Goal: Manage account settings

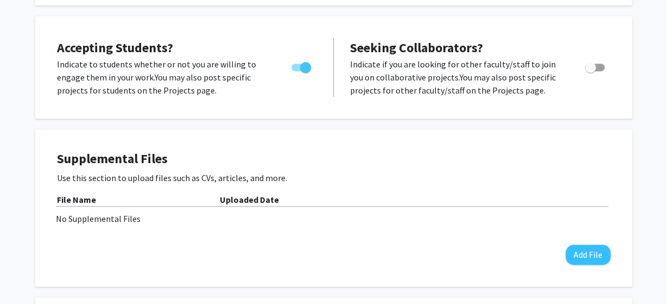
scroll to position [188, 0]
click at [235, 74] on p "Indicate to students whether or not you are willing to engage them in your work…" at bounding box center [164, 76] width 214 height 39
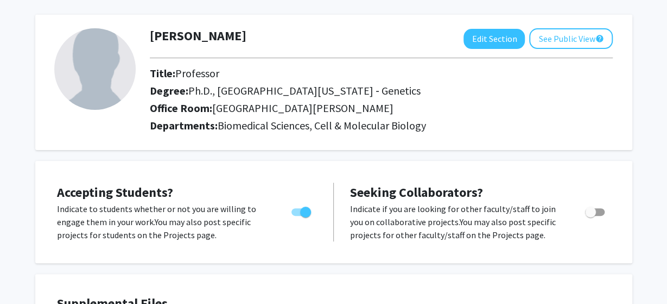
scroll to position [43, 0]
click at [597, 212] on span "Toggle" at bounding box center [595, 212] width 20 height 8
click at [591, 216] on input "Toggle" at bounding box center [590, 216] width 1 height 1
checkbox input "true"
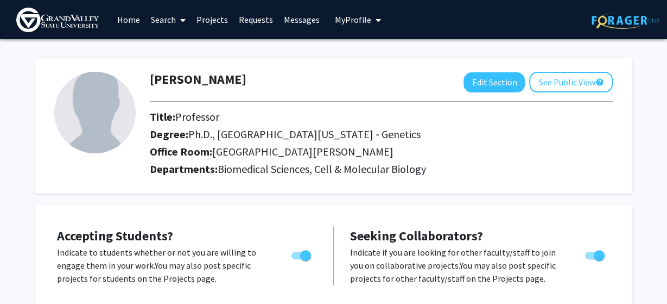
click at [306, 19] on link "Messages" at bounding box center [302, 20] width 47 height 38
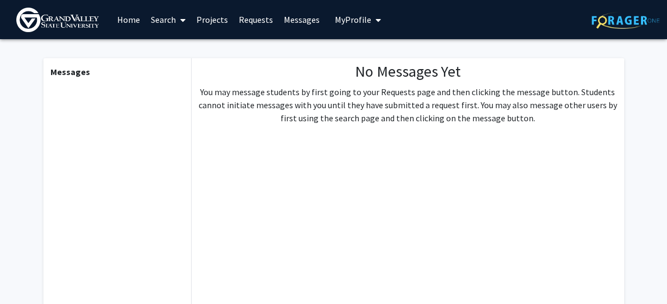
click at [259, 17] on link "Requests" at bounding box center [255, 20] width 45 height 38
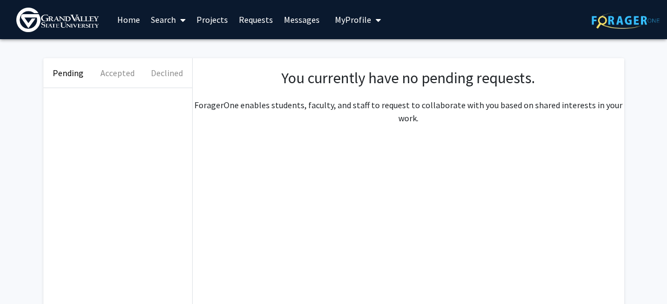
click at [208, 20] on link "Projects" at bounding box center [212, 20] width 42 height 38
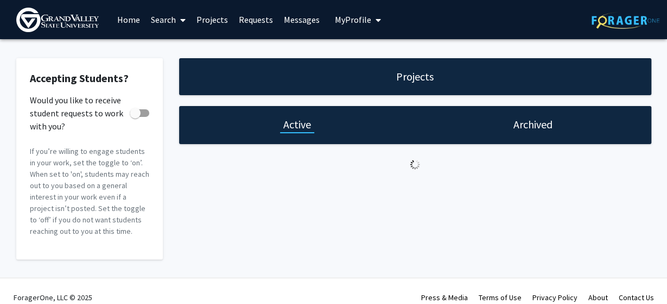
checkbox input "true"
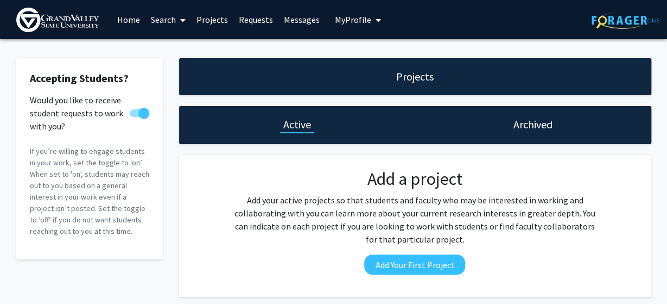
click at [344, 20] on span "My Profile" at bounding box center [353, 19] width 36 height 11
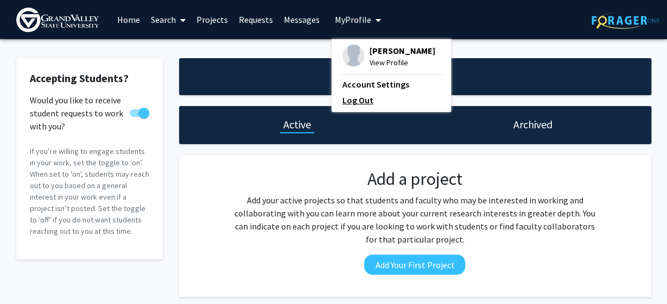
click at [357, 99] on link "Log Out" at bounding box center [392, 99] width 98 height 13
